Goal: Task Accomplishment & Management: Use online tool/utility

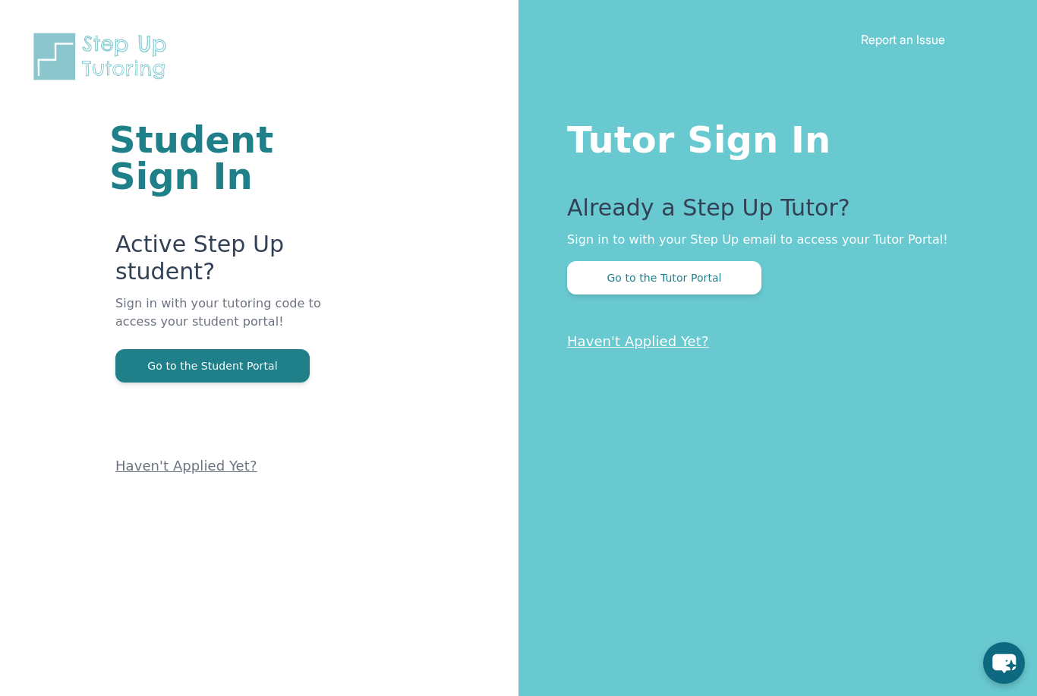
click at [642, 264] on button "Go to the Tutor Portal" at bounding box center [664, 277] width 194 height 33
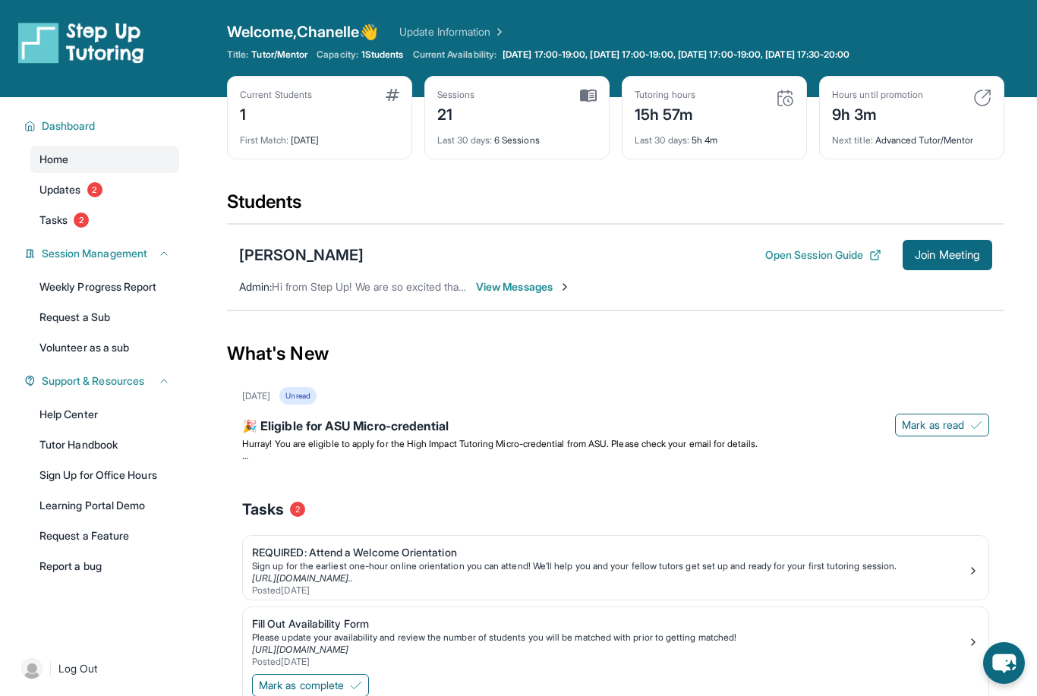
click at [946, 264] on button "Join Meeting" at bounding box center [948, 255] width 90 height 30
